Goal: Task Accomplishment & Management: Use online tool/utility

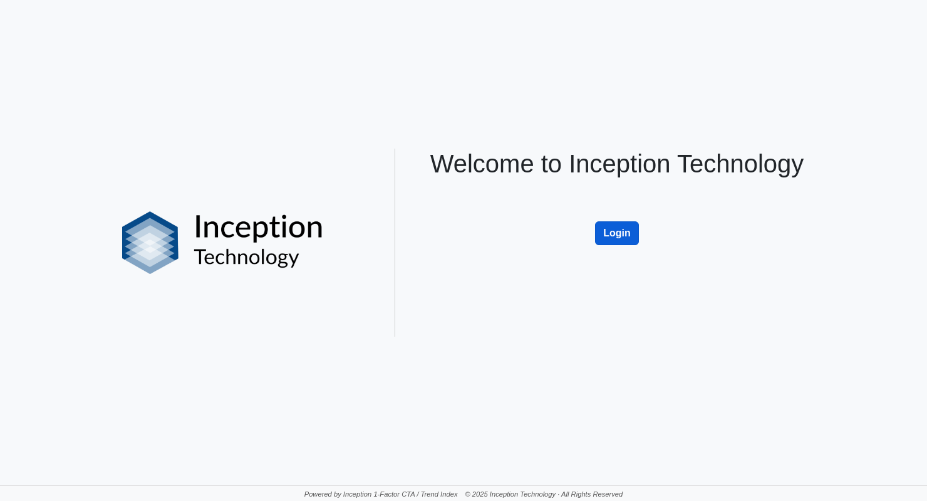
click at [613, 229] on button "Login" at bounding box center [617, 233] width 44 height 24
